Goal: Check status: Check status

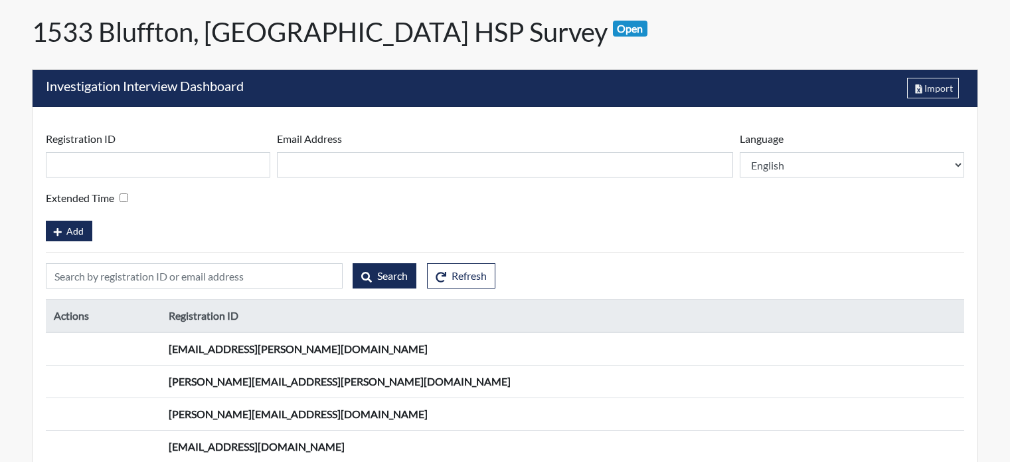
scroll to position [183, 0]
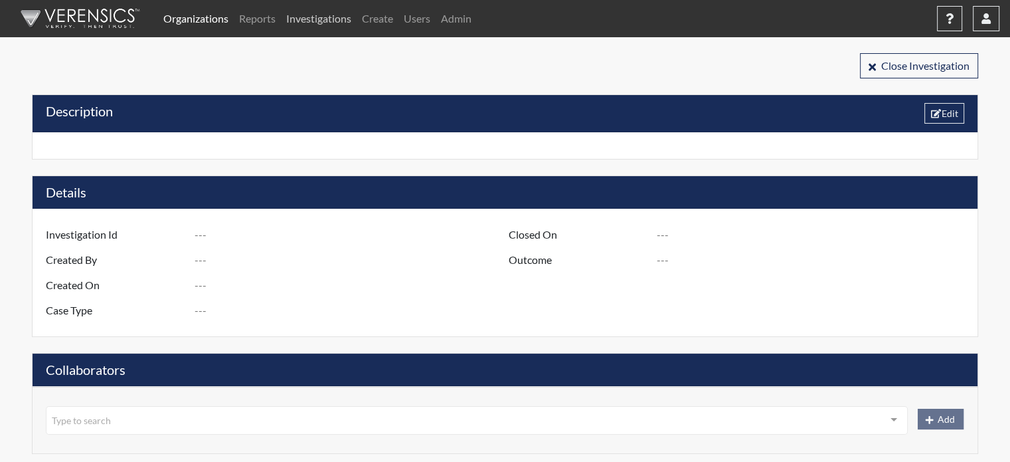
type input "R3 D837 S1533 [GEOGRAPHIC_DATA], [GEOGRAPHIC_DATA] - HSP Survey"
type input "[PERSON_NAME]"
type input "[DATE]"
type input "Employee Theft"
type input "[GEOGRAPHIC_DATA]"
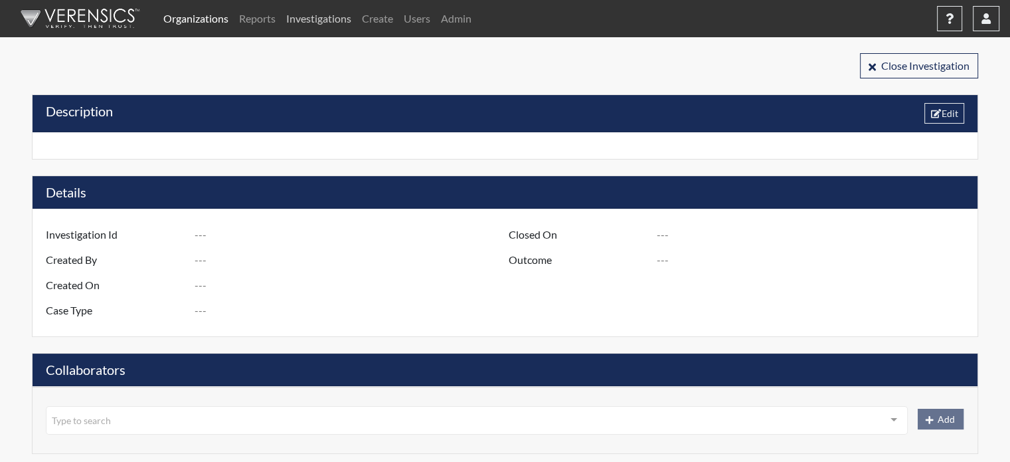
type input "[US_STATE]"
type input "1533 BLUFFTON SC"
type input "837"
type input "3"
type input "South"
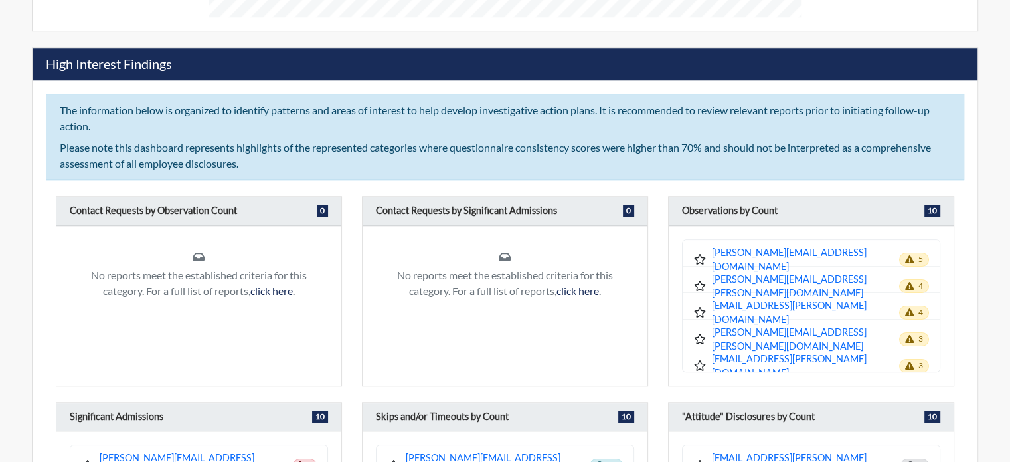
scroll to position [1129, 0]
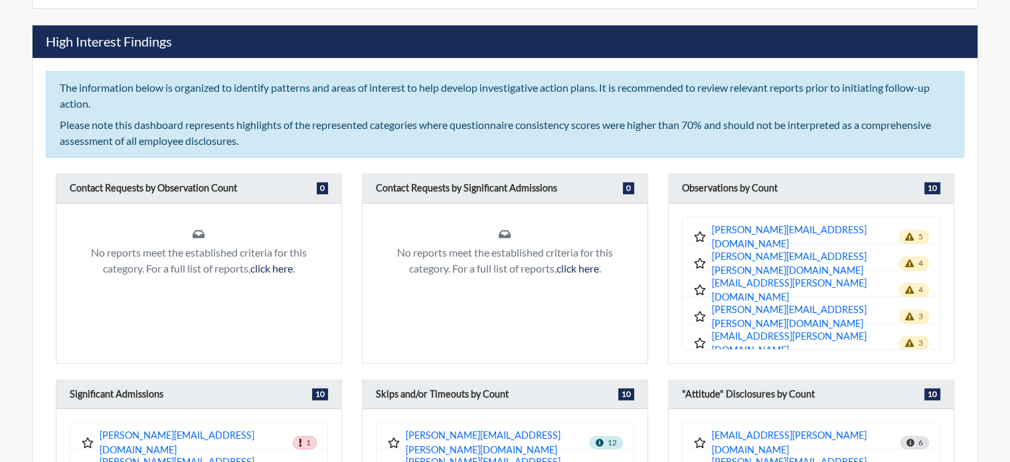
drag, startPoint x: 245, startPoint y: 139, endPoint x: 50, endPoint y: 79, distance: 203.6
click at [50, 79] on div "The information below is organized to identify patterns and areas of interest t…" at bounding box center [505, 114] width 919 height 86
click at [264, 163] on div "The information below is organized to identify patterns and areas of interest t…" at bounding box center [505, 431] width 945 height 746
click at [909, 230] on span "5" at bounding box center [914, 236] width 30 height 13
click at [353, 241] on div "Contact Requests by Significant Admissions 0 No reports meet the established cr…" at bounding box center [505, 268] width 306 height 190
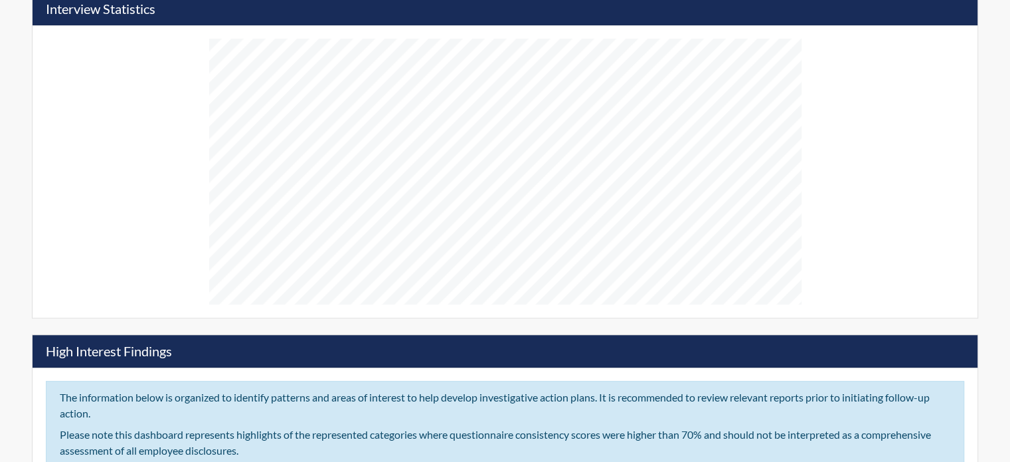
scroll to position [797, 0]
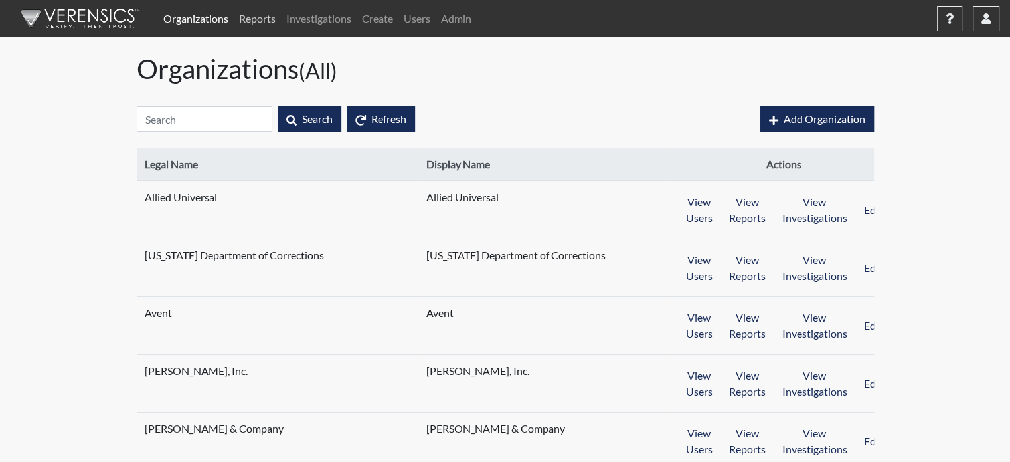
click at [272, 13] on link "Reports" at bounding box center [257, 18] width 47 height 27
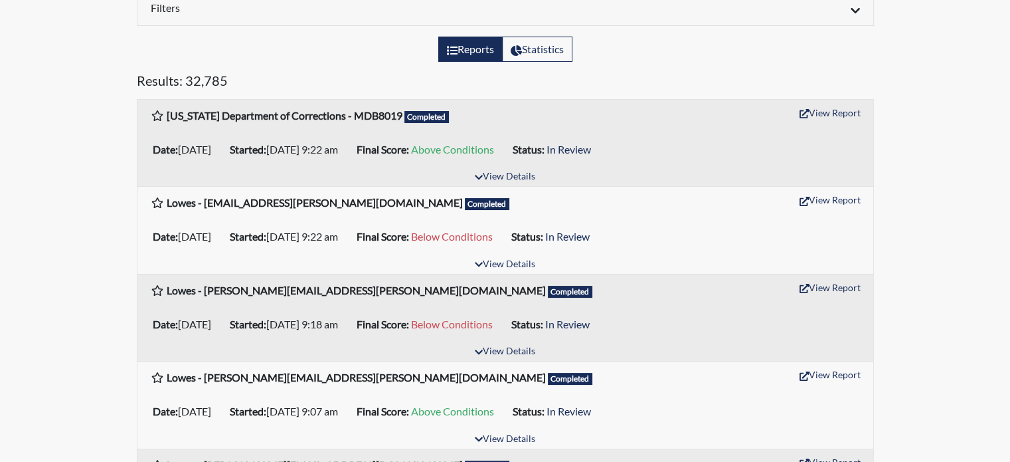
scroll to position [133, 0]
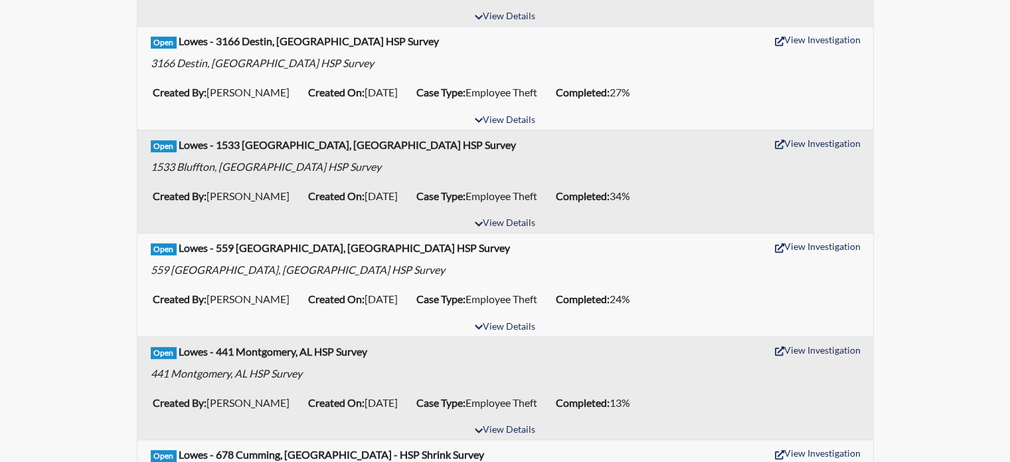
scroll to position [664, 0]
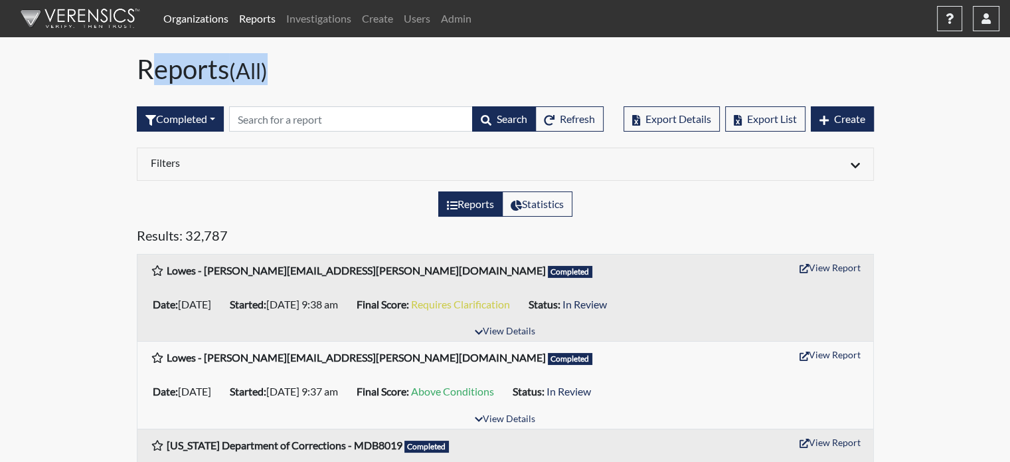
drag, startPoint x: 139, startPoint y: 66, endPoint x: 292, endPoint y: 82, distance: 153.5
click at [292, 82] on h1 "Reports (All)" at bounding box center [505, 69] width 737 height 32
click at [291, 79] on h1 "Reports (All)" at bounding box center [505, 69] width 737 height 32
drag, startPoint x: 271, startPoint y: 72, endPoint x: 130, endPoint y: 65, distance: 141.0
click at [130, 65] on div "Reports (All)" at bounding box center [505, 71] width 757 height 37
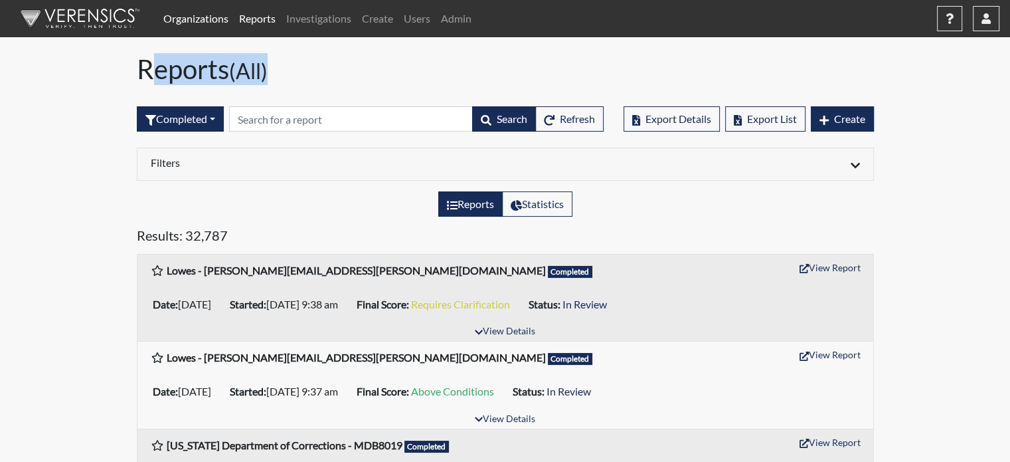
click at [149, 68] on h1 "Reports (All)" at bounding box center [505, 69] width 737 height 32
drag, startPoint x: 163, startPoint y: 77, endPoint x: 298, endPoint y: 80, distance: 134.9
click at [298, 82] on h1 "Reports (All)" at bounding box center [505, 69] width 737 height 32
click at [300, 78] on h1 "Reports (All)" at bounding box center [505, 69] width 737 height 32
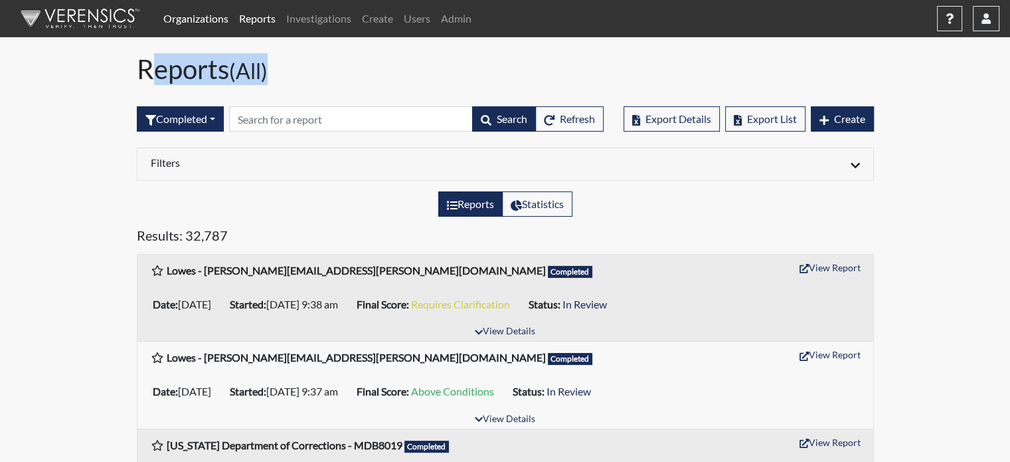
click at [290, 71] on h1 "Reports (All)" at bounding box center [505, 69] width 737 height 32
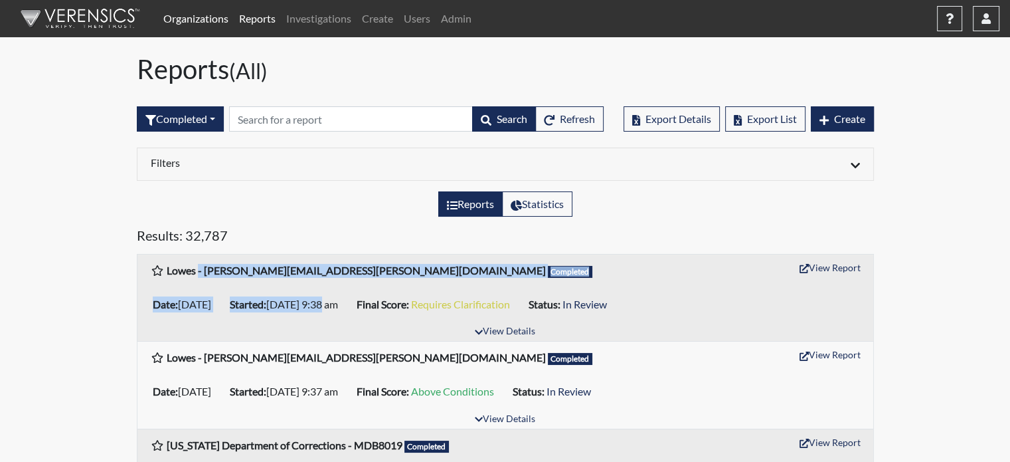
drag, startPoint x: 197, startPoint y: 264, endPoint x: 350, endPoint y: 284, distance: 154.7
click at [350, 284] on div "Lowes - latoya.forte@store.lowes.com Completed View Report Date: 08/12/2025 Sta…" at bounding box center [506, 297] width 736 height 86
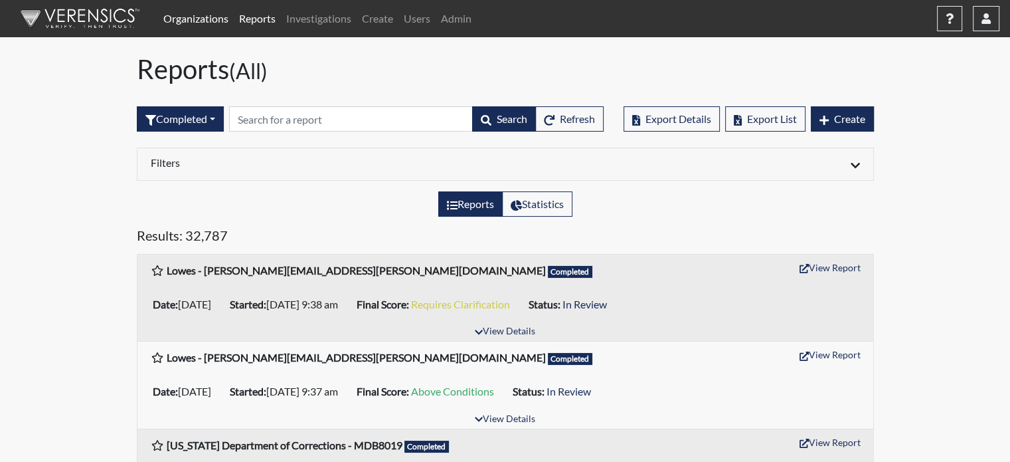
click at [355, 233] on h5 "Results: 32,787" at bounding box center [505, 237] width 737 height 21
click at [271, 225] on div "Reports Statistics" at bounding box center [505, 209] width 757 height 36
